Goal: Task Accomplishment & Management: Use online tool/utility

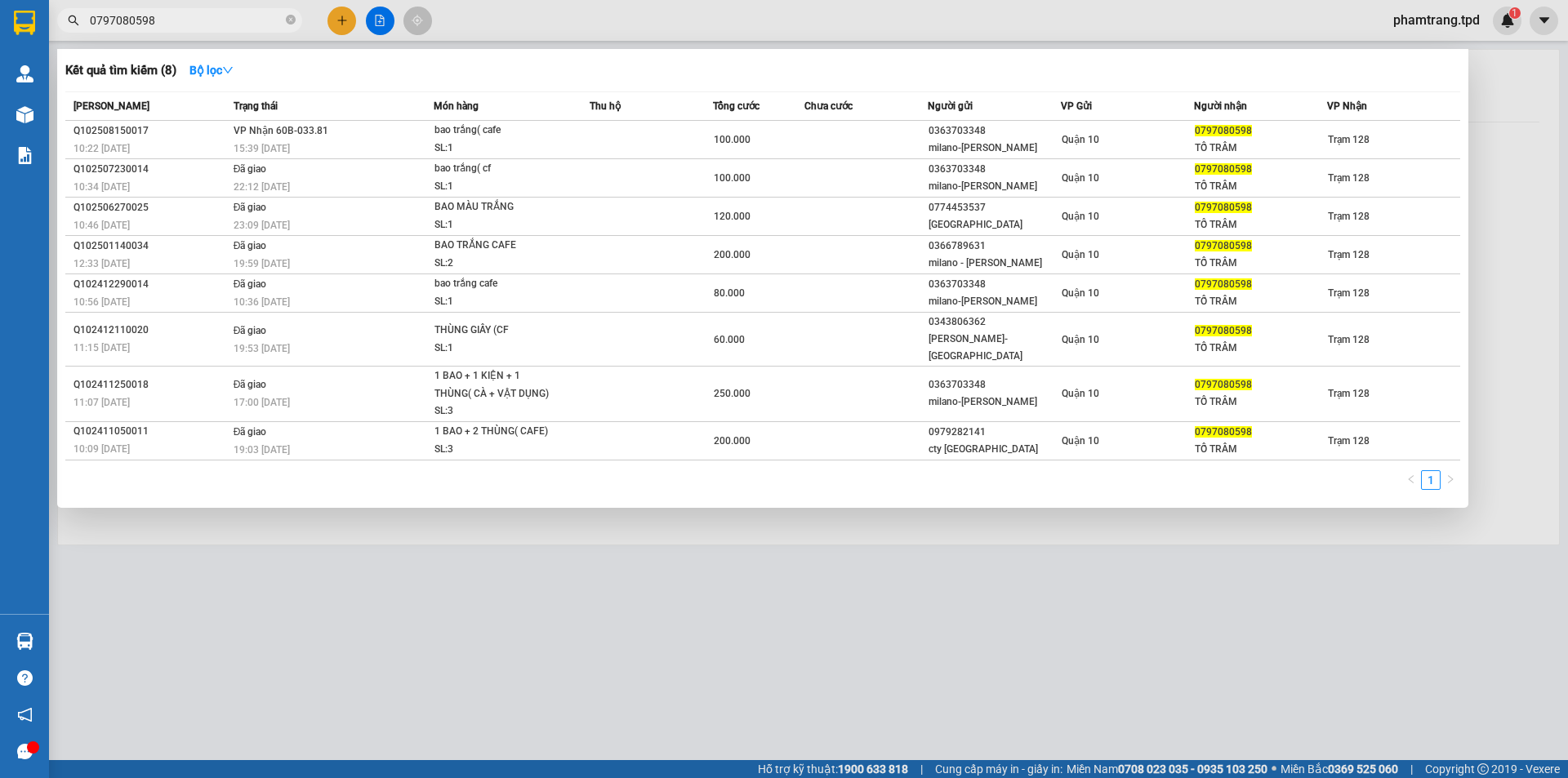
drag, startPoint x: 265, startPoint y: 23, endPoint x: 0, endPoint y: -20, distance: 268.5
click at [0, 0] on html "Kết quả tìm kiếm ( 8 ) Bộ lọc Mã ĐH Trạng thái Món hàng Thu hộ Tổng cước Chưa c…" at bounding box center [784, 389] width 1568 height 778
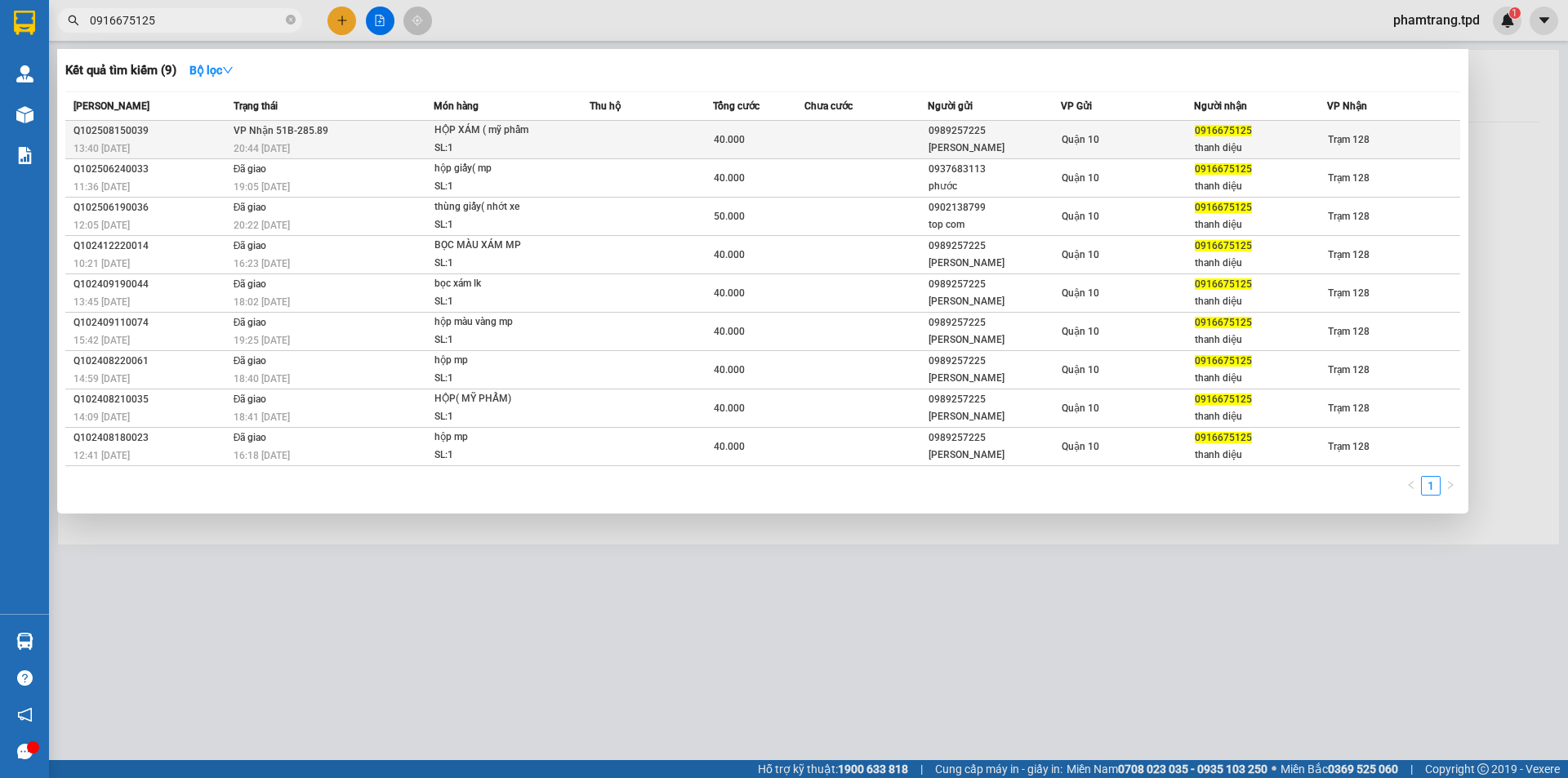
type input "0916675125"
click at [1291, 154] on div "thanh diệu" at bounding box center [1261, 148] width 132 height 17
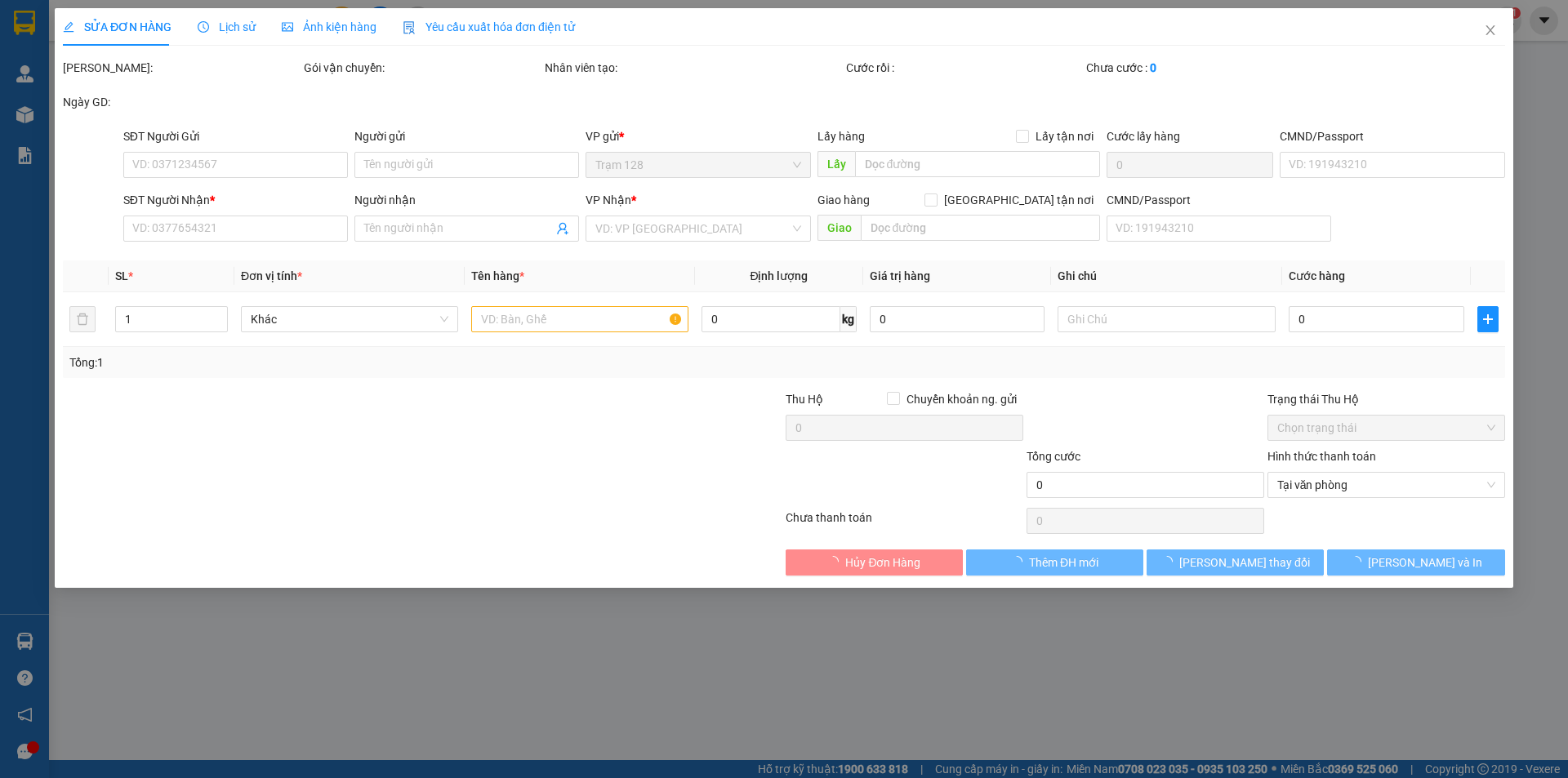
type input "0989257225"
type input "minh phong"
type input "079204006275"
type input "0916675125"
type input "thanh diệu"
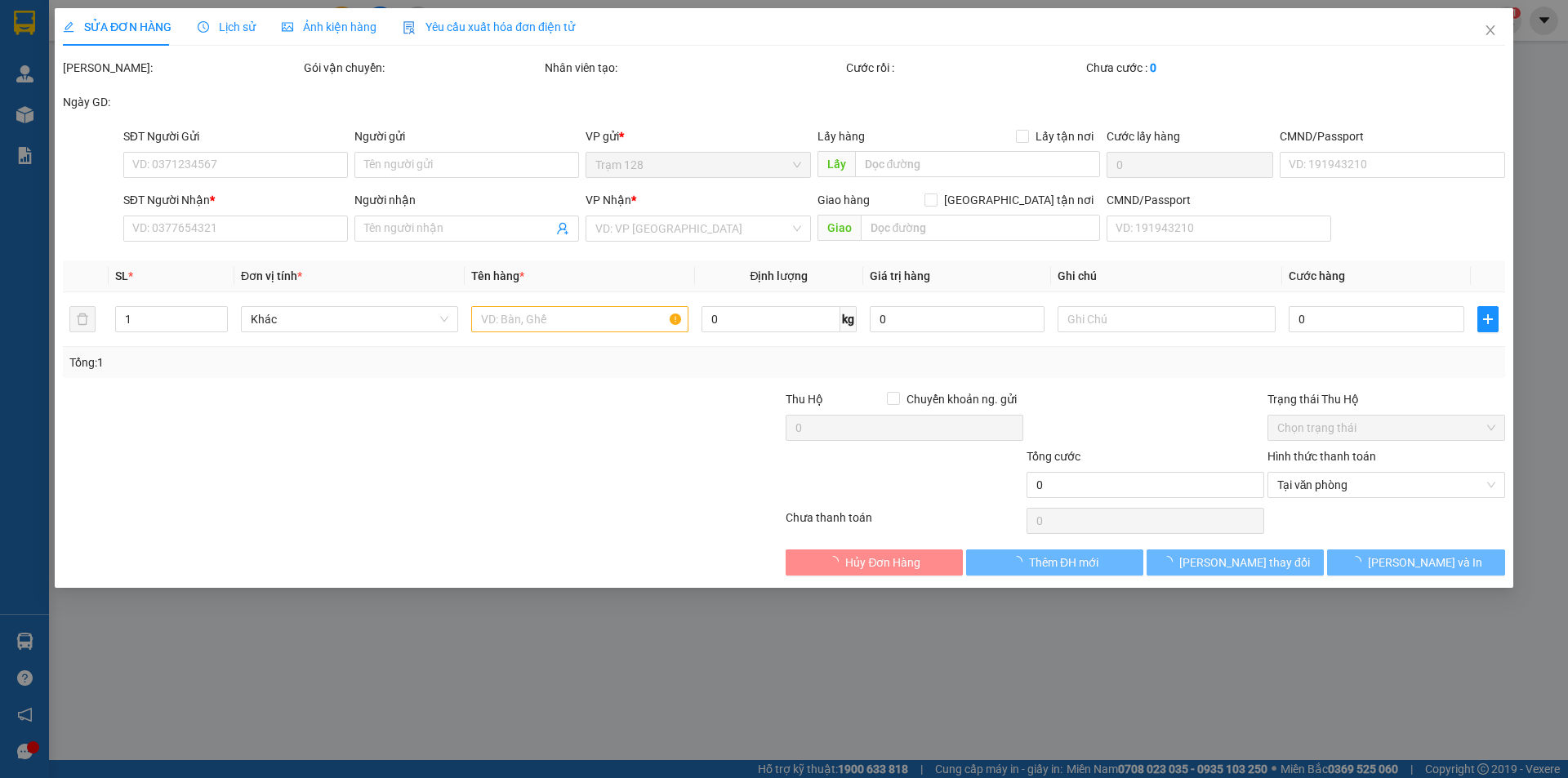
type input "40.000"
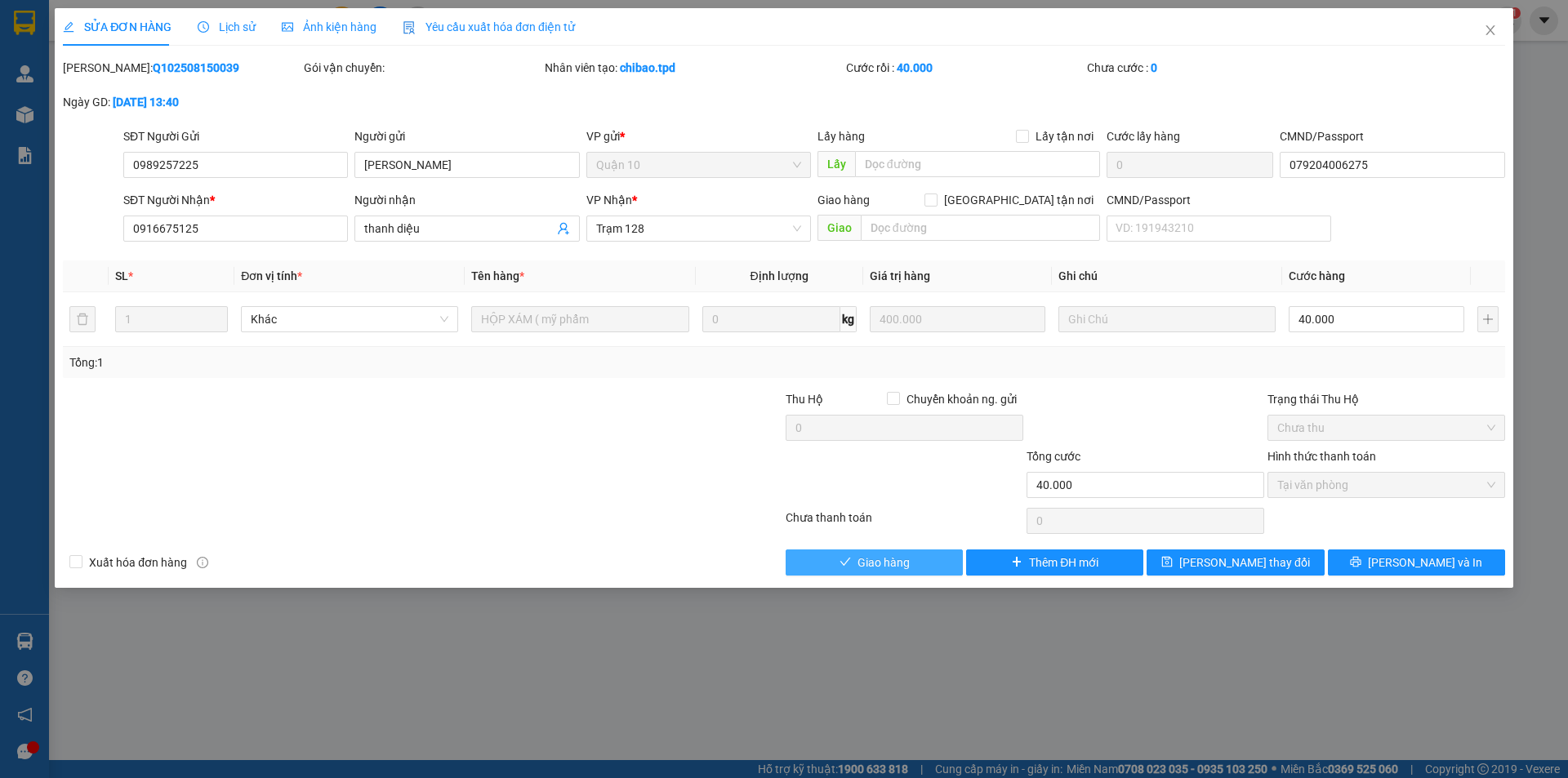
click at [873, 557] on span "Giao hàng" at bounding box center [883, 561] width 52 height 18
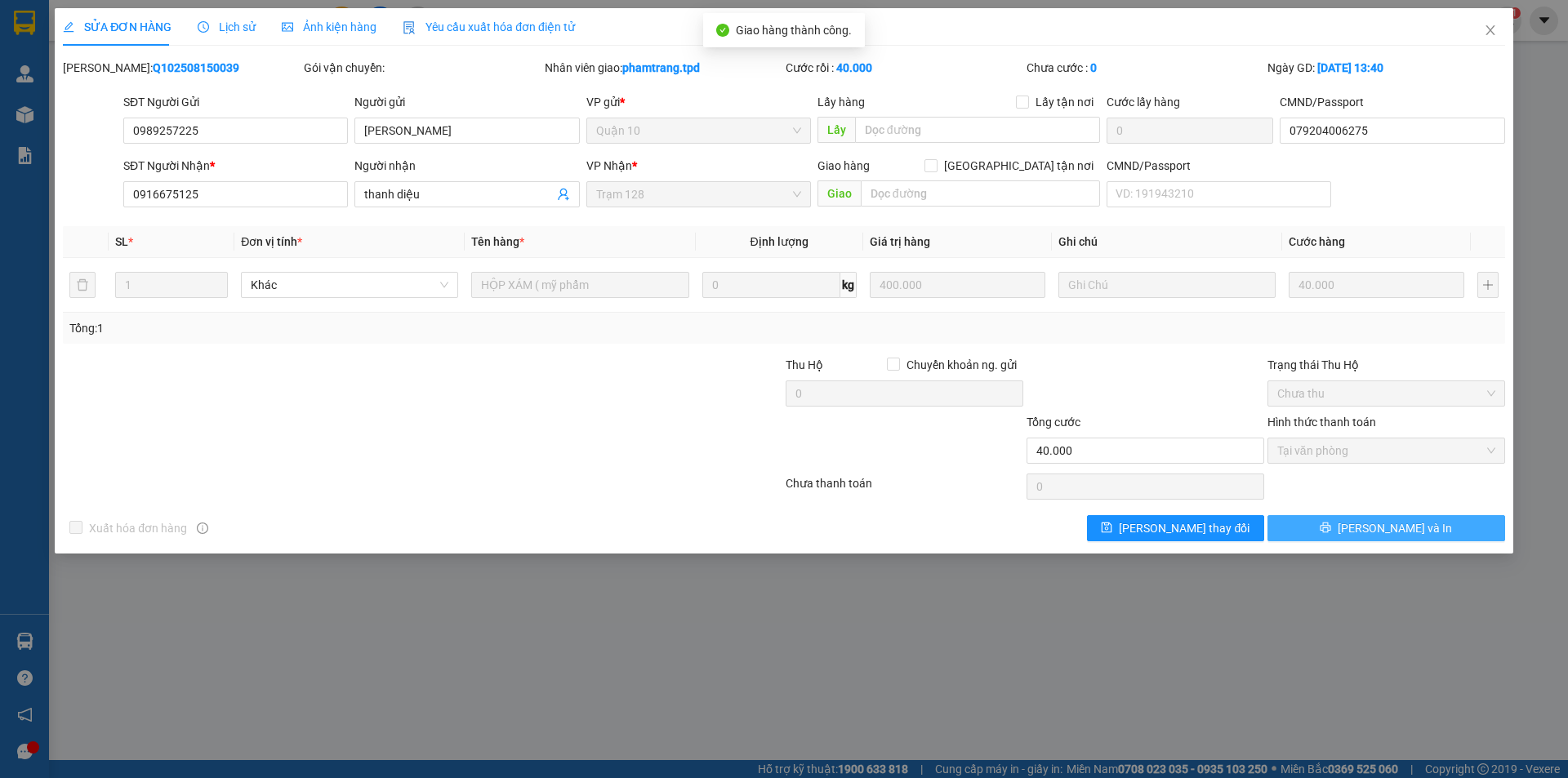
click at [1352, 532] on button "Lưu và In" at bounding box center [1386, 528] width 237 height 27
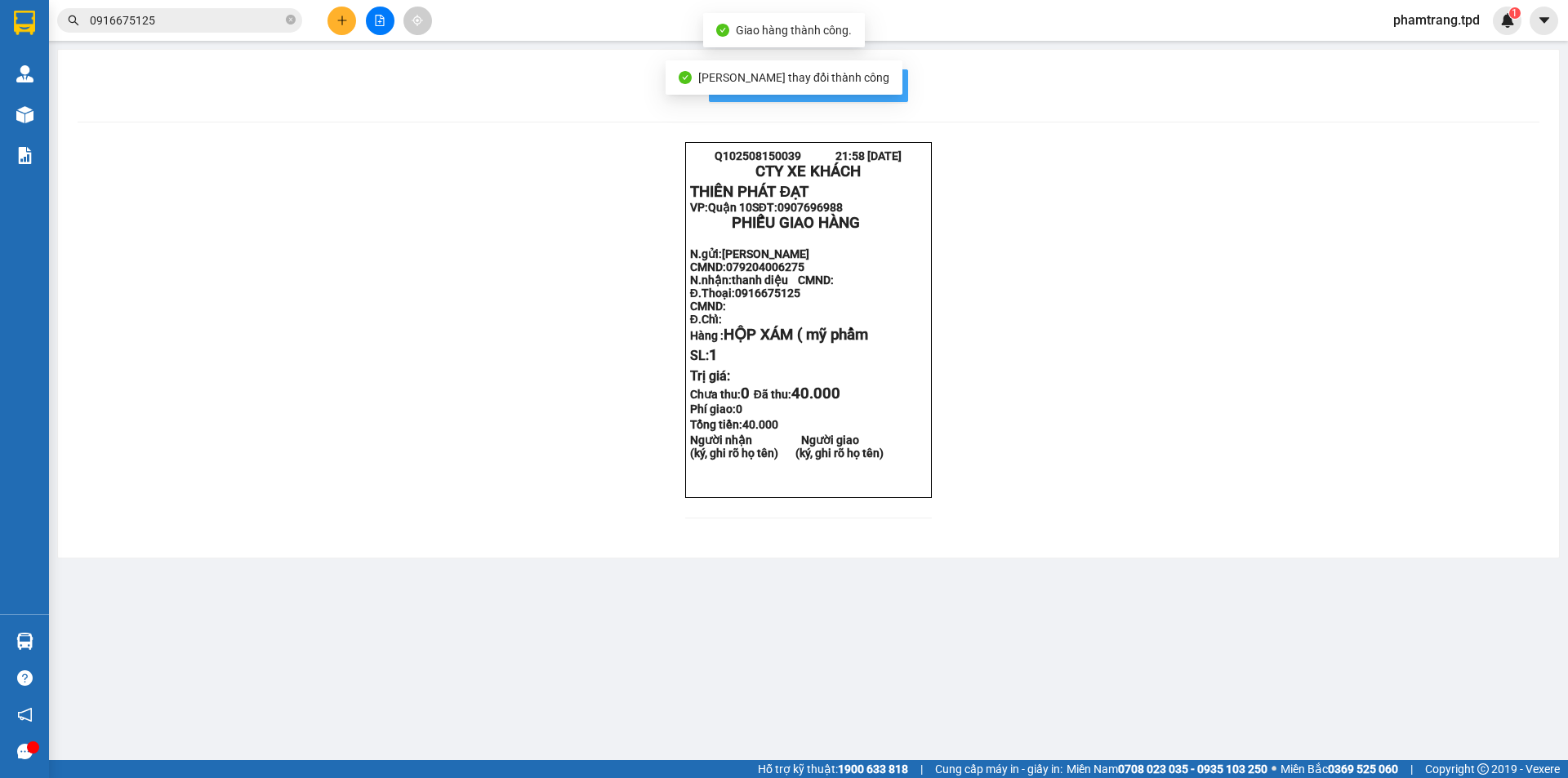
click at [887, 83] on span "In mẫu biên lai tự cấu hình" at bounding box center [818, 86] width 153 height 21
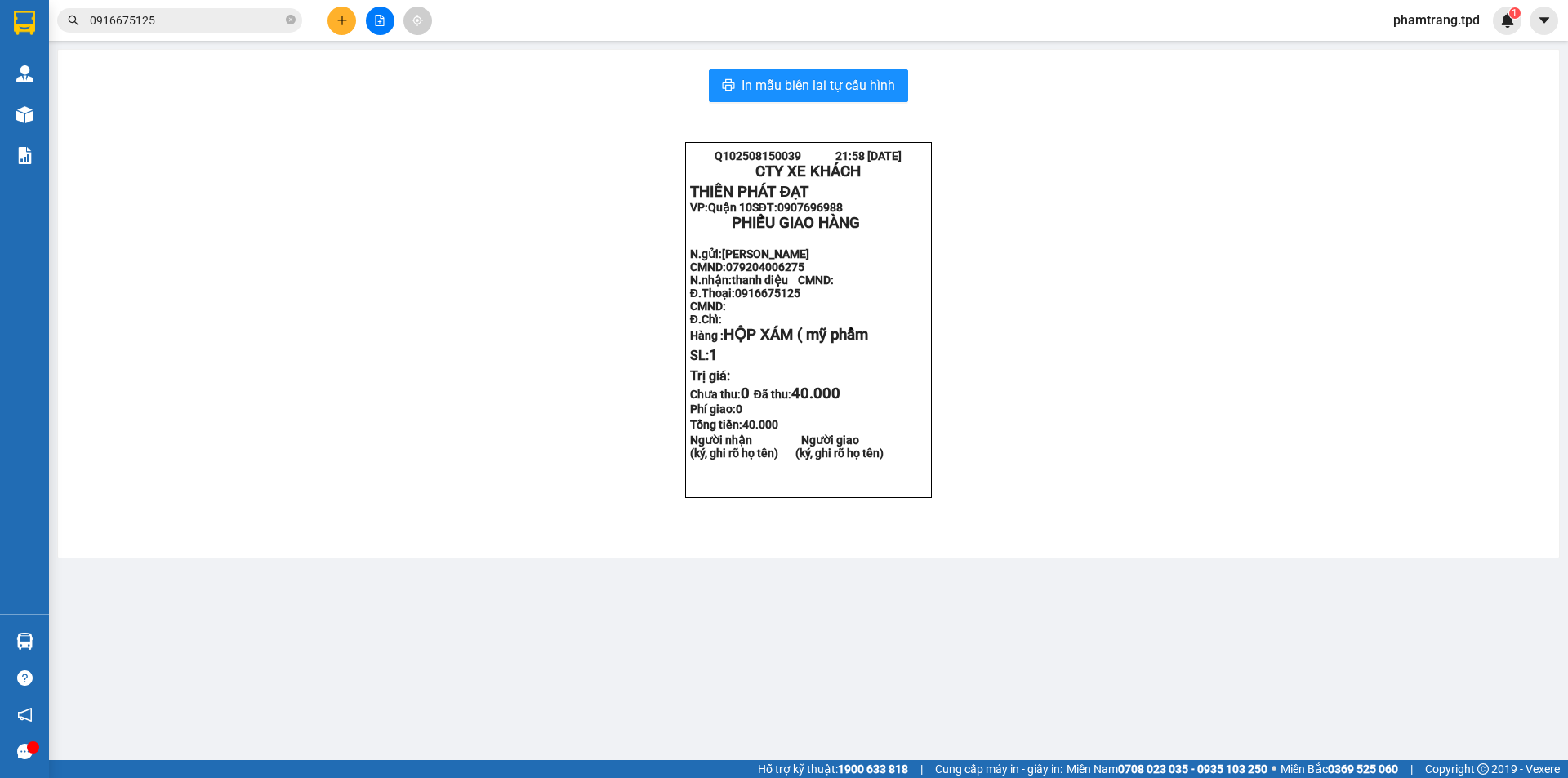
click at [1189, 660] on main "In mẫu biên lai tự cấu hình Q102508150039 21:58 15-08-2025 CTY XE KHÁCH THIÊN …" at bounding box center [784, 380] width 1568 height 760
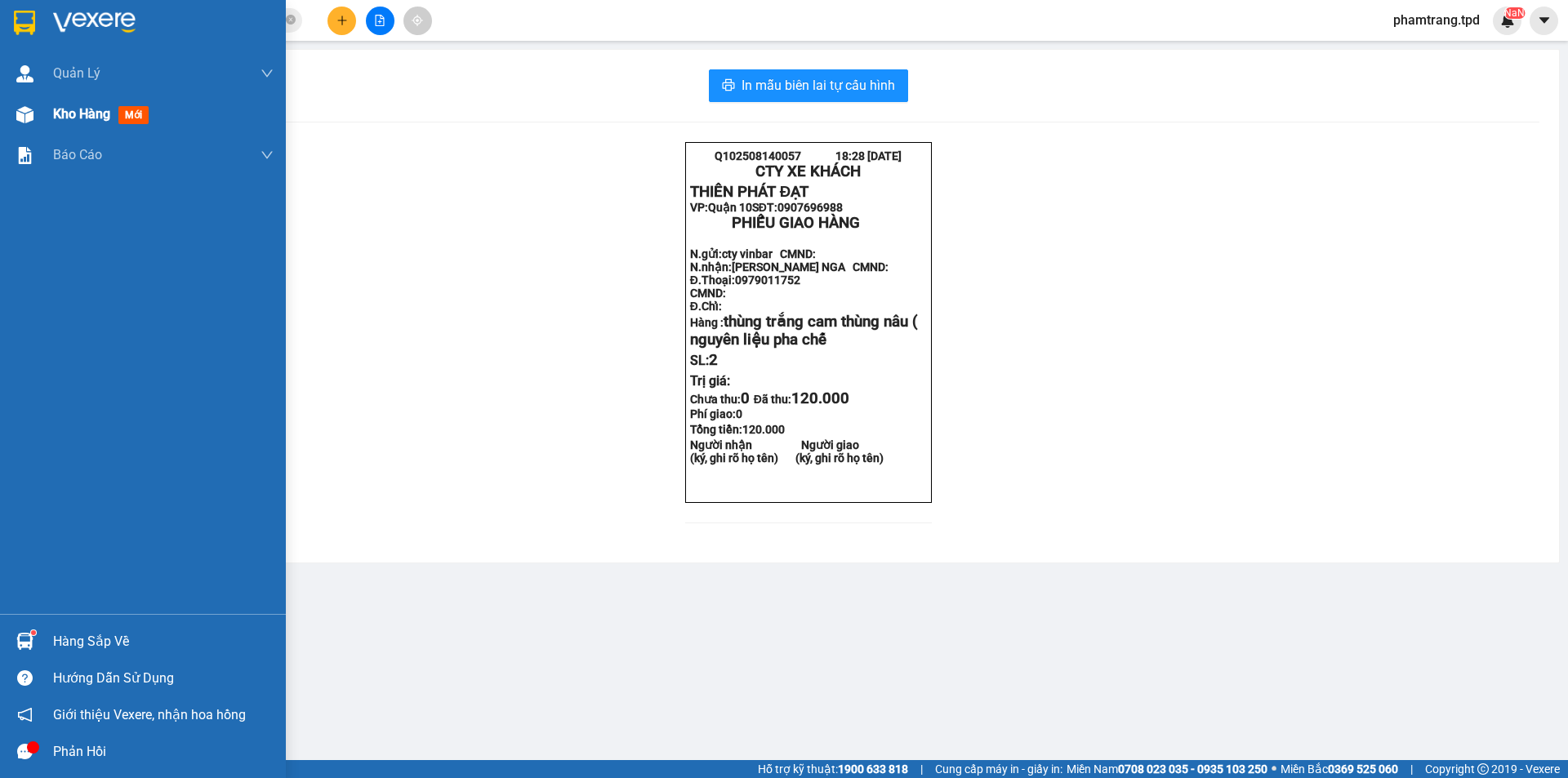
click at [76, 122] on div "Kho hàng mới" at bounding box center [104, 114] width 102 height 21
